Goal: Information Seeking & Learning: Find specific fact

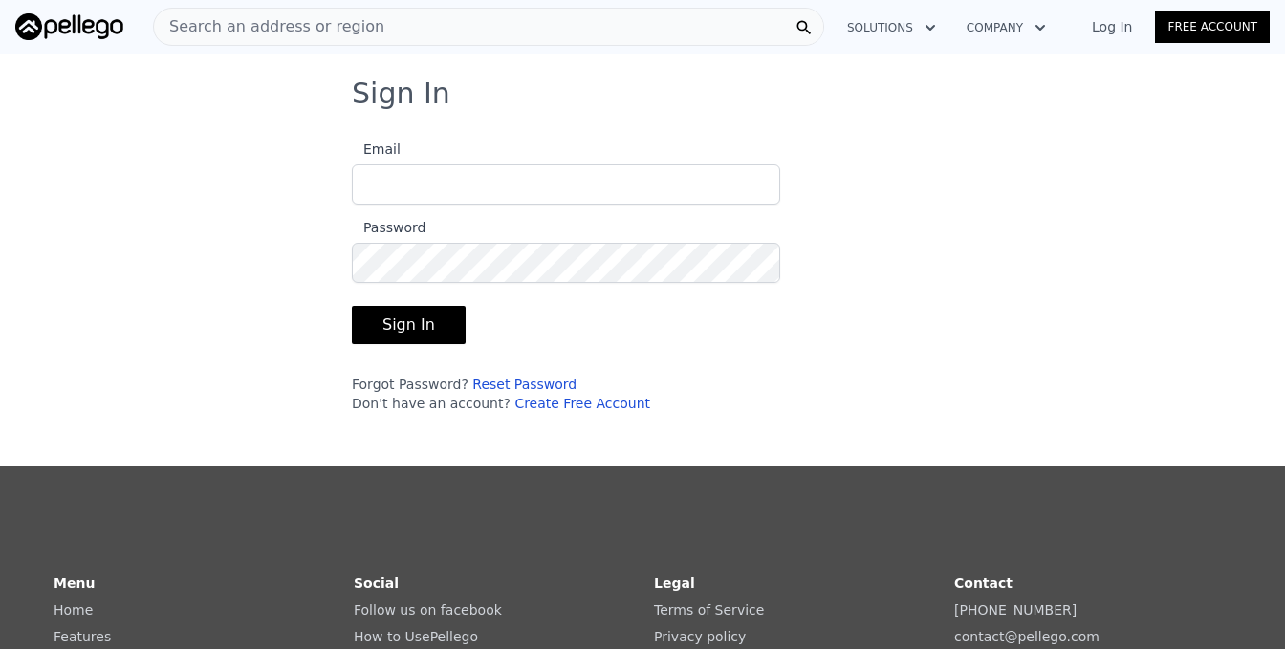
type input "[EMAIL_ADDRESS][DOMAIN_NAME]"
click at [373, 337] on button "Sign In" at bounding box center [409, 325] width 114 height 38
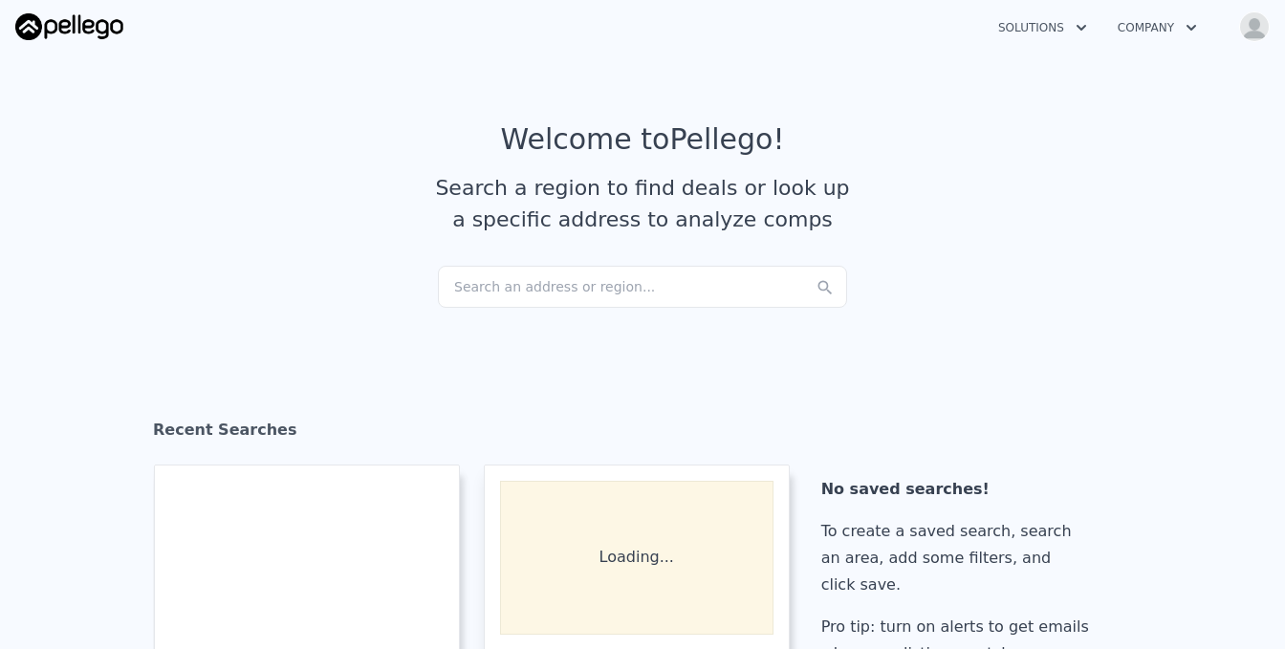
checkbox input "true"
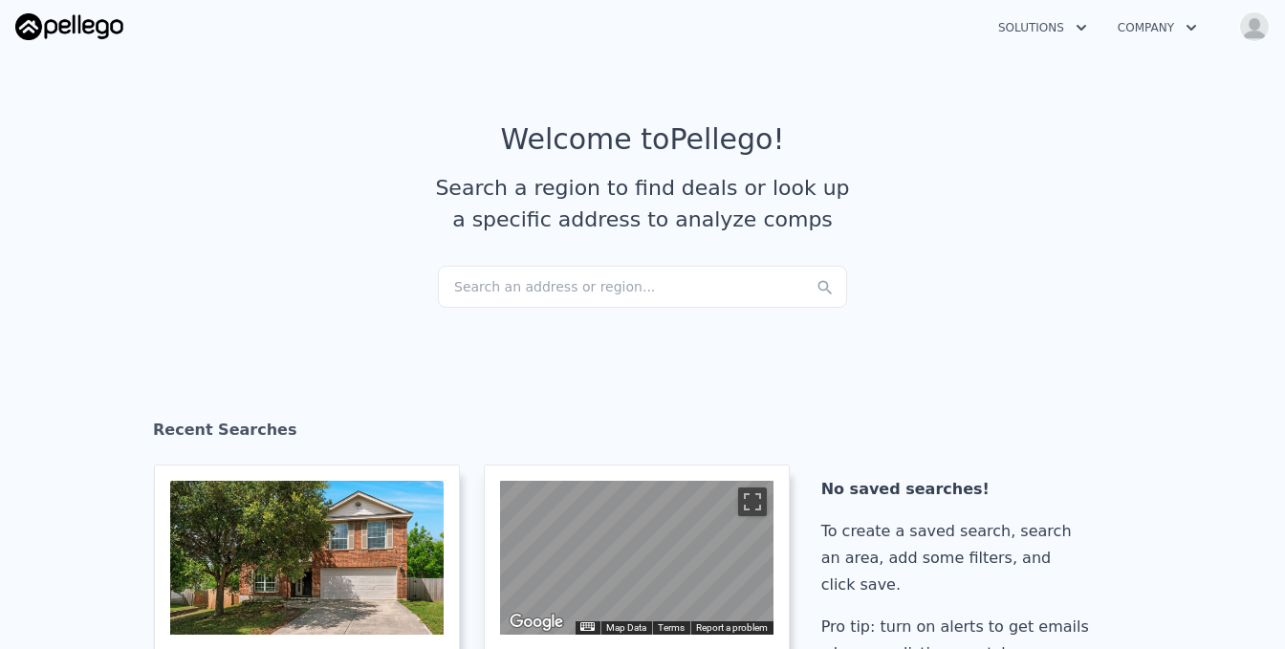
drag, startPoint x: 461, startPoint y: 290, endPoint x: 449, endPoint y: 281, distance: 14.3
click at [449, 281] on div "Search an address or region..." at bounding box center [642, 287] width 409 height 42
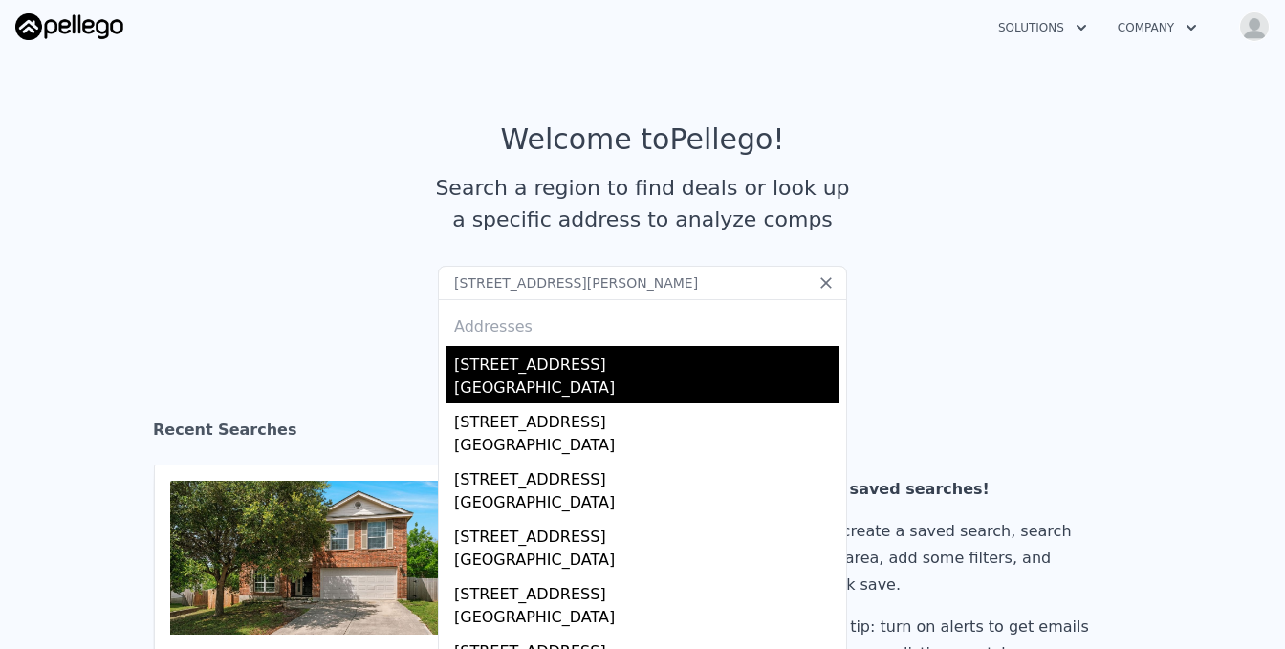
type input "[STREET_ADDRESS][PERSON_NAME]"
click at [537, 374] on div "[STREET_ADDRESS]" at bounding box center [646, 361] width 384 height 31
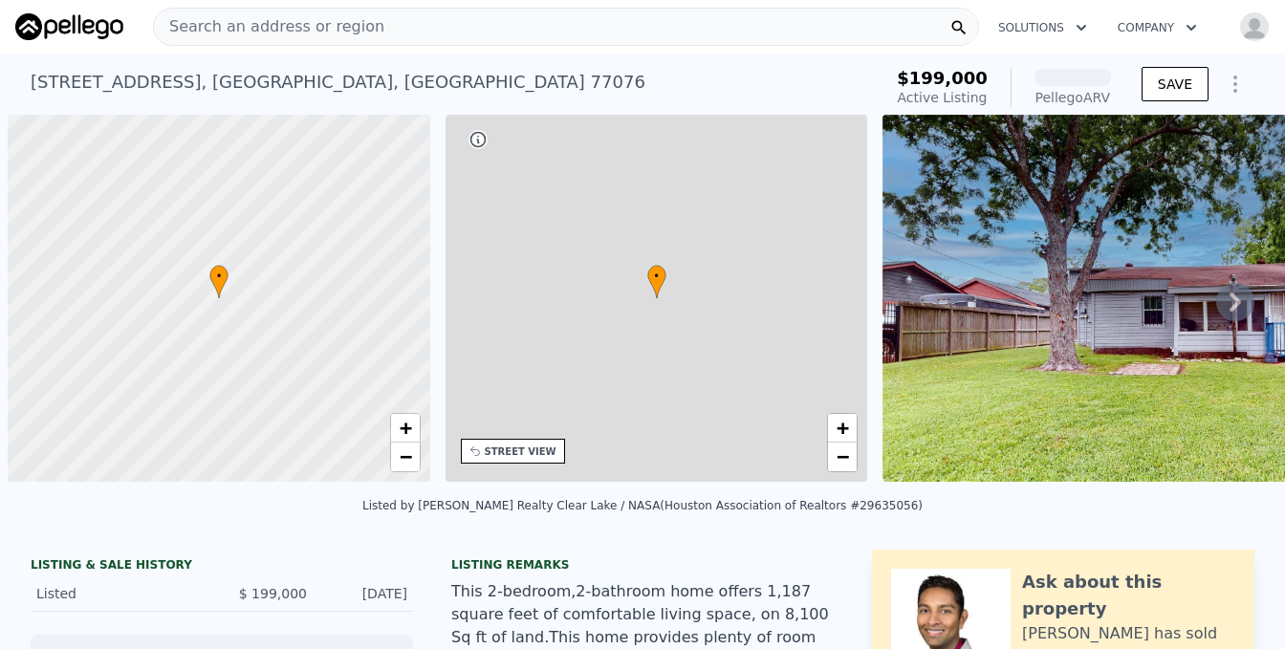
scroll to position [0, 8]
